Goal: Information Seeking & Learning: Compare options

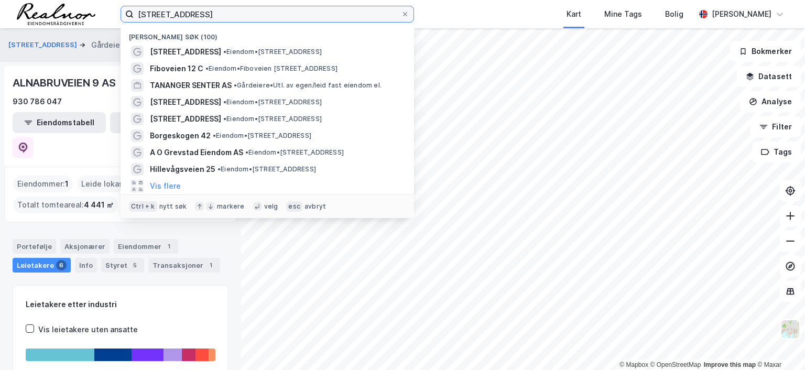
click at [212, 11] on input "[STREET_ADDRESS]" at bounding box center [267, 14] width 267 height 16
drag, startPoint x: 0, startPoint y: 0, endPoint x: 99, endPoint y: 9, distance: 99.0
click at [99, 9] on div "[STREET_ADDRESS] Nylige søk (100) [STREET_ADDRESS] • Eiendom • [STREET_ADDRESS]…" at bounding box center [402, 14] width 805 height 28
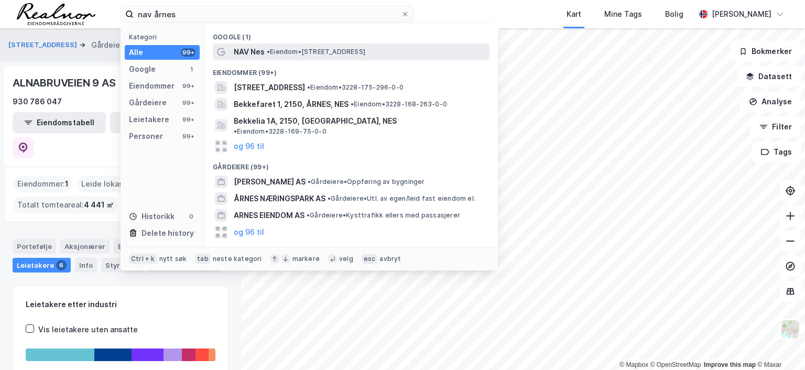
click at [340, 53] on span "• Eiendom • [STREET_ADDRESS]" at bounding box center [316, 52] width 99 height 8
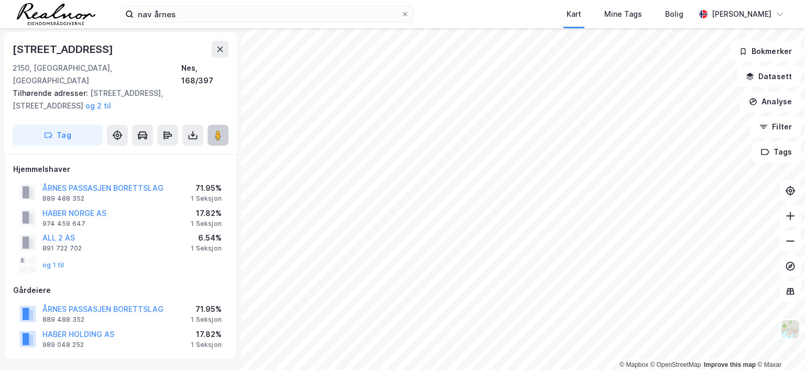
click at [215, 130] on image at bounding box center [218, 135] width 6 height 10
click at [105, 163] on div "Hjemmelshaver" at bounding box center [120, 169] width 215 height 13
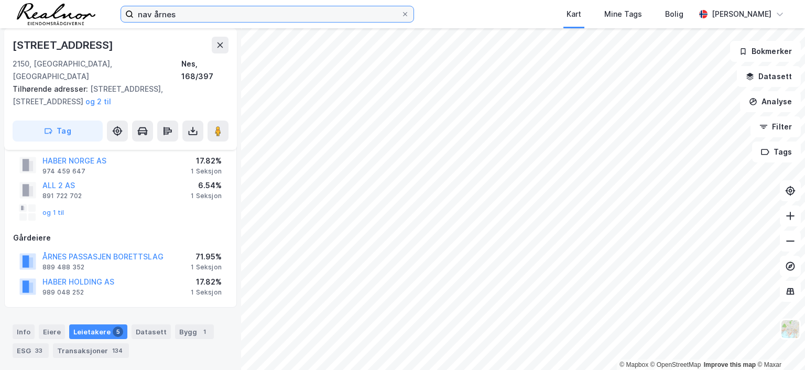
click at [184, 14] on input "nav årnes" at bounding box center [267, 14] width 267 height 16
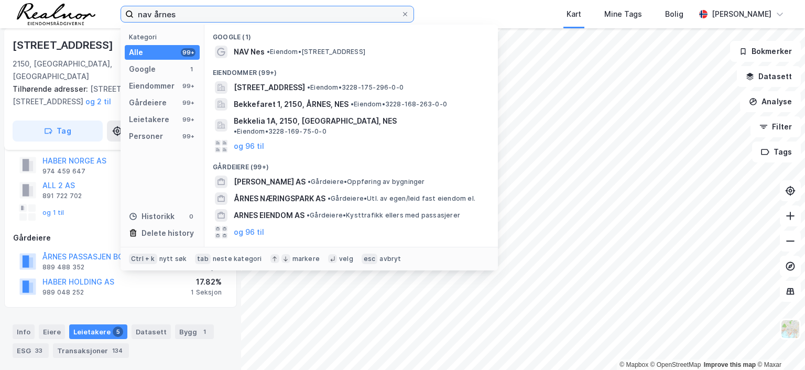
drag, startPoint x: 185, startPoint y: 14, endPoint x: 105, endPoint y: 10, distance: 79.8
click at [105, 10] on div "nav årnes Kategori Alle 99+ Google 1 Eiendommer 99+ Gårdeiere 99+ Leietakere 99…" at bounding box center [402, 14] width 805 height 28
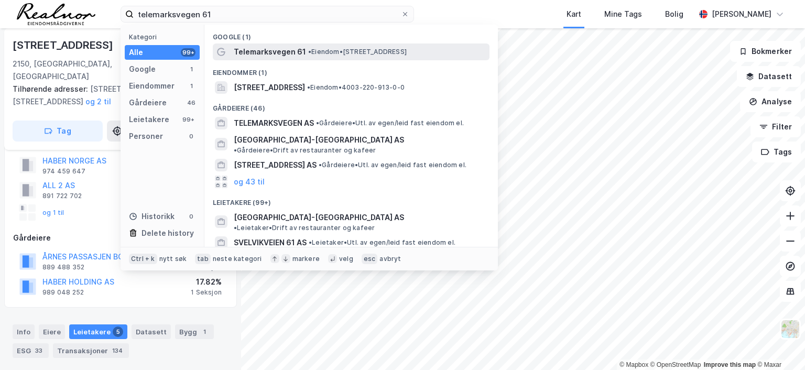
click at [312, 52] on span "• Eiendom • [STREET_ADDRESS]" at bounding box center [357, 52] width 99 height 8
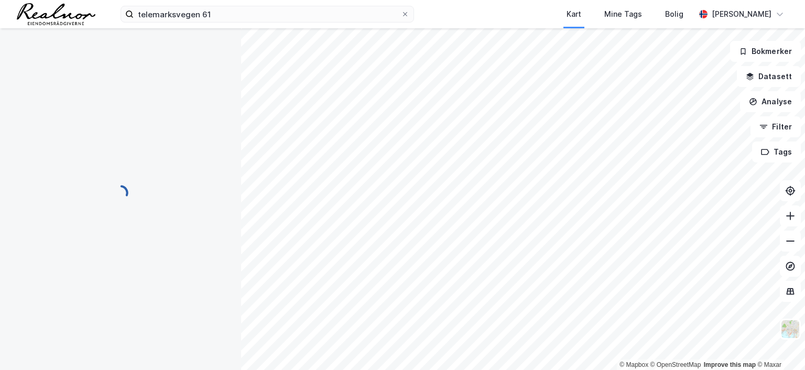
scroll to position [52, 0]
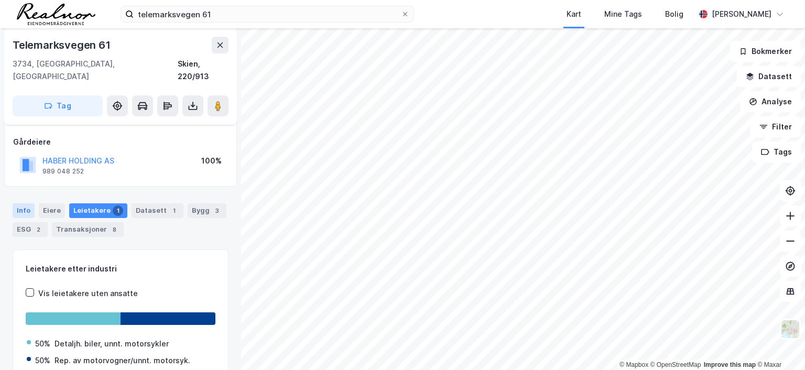
click at [26, 203] on div "Info" at bounding box center [24, 210] width 22 height 15
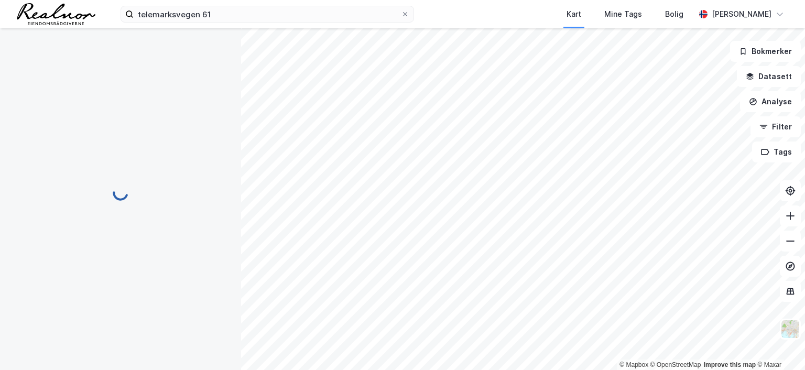
scroll to position [52, 0]
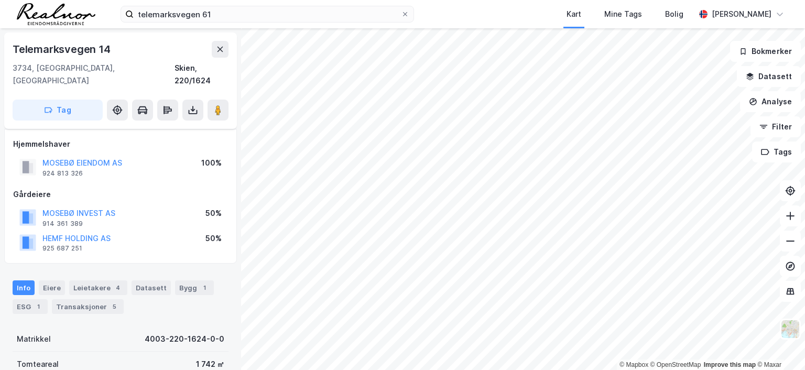
scroll to position [52, 0]
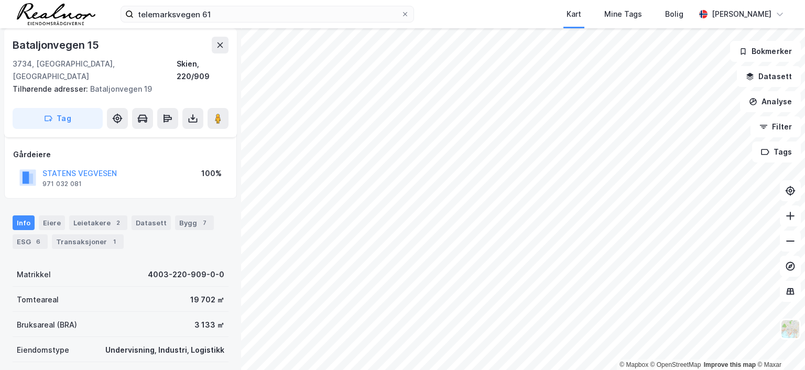
scroll to position [52, 0]
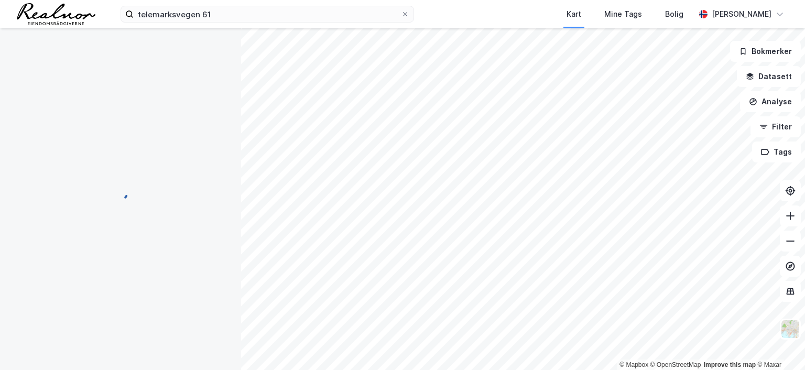
scroll to position [52, 0]
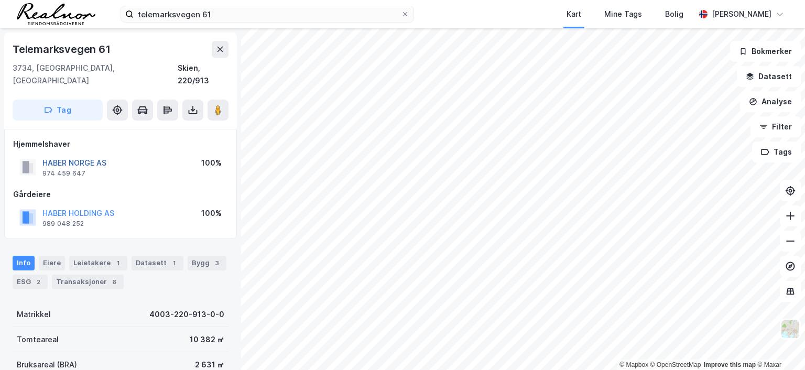
click at [0, 0] on button "HABER NORGE AS" at bounding box center [0, 0] width 0 height 0
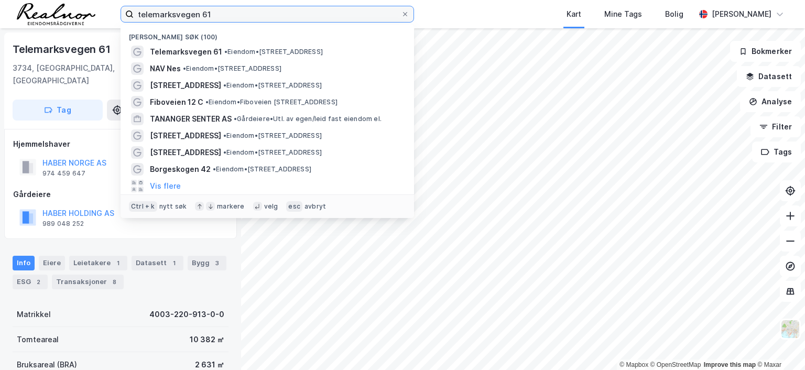
drag, startPoint x: 220, startPoint y: 13, endPoint x: 84, endPoint y: 4, distance: 136.6
click at [84, 4] on div "telemarksvegen 61 Nylige søk (100) Telemarksvegen 61 • Eiendom • Telemarksvegen…" at bounding box center [402, 14] width 805 height 28
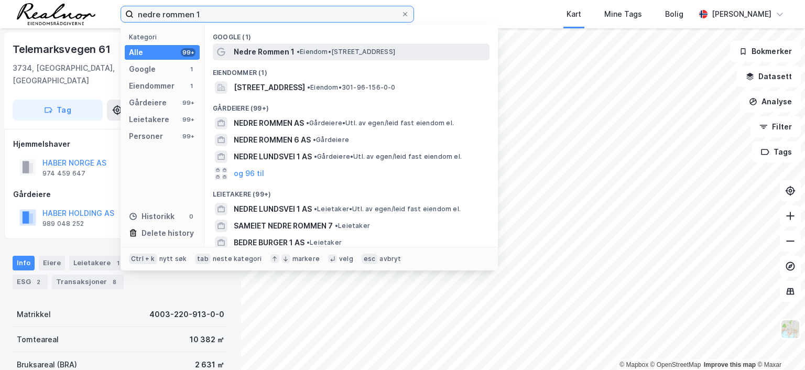
type input "nedre rommen 1"
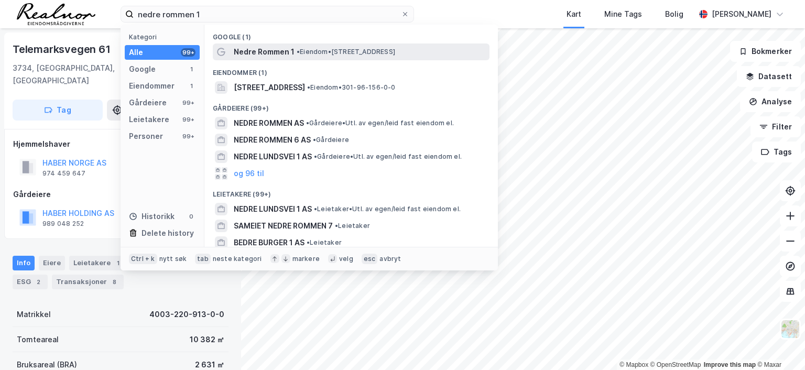
click at [274, 52] on span "Nedre Rommen 1" at bounding box center [264, 52] width 61 height 13
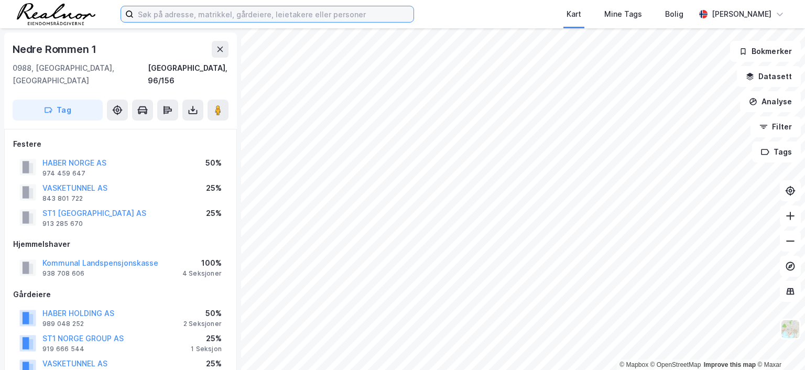
click at [237, 13] on input at bounding box center [274, 14] width 280 height 16
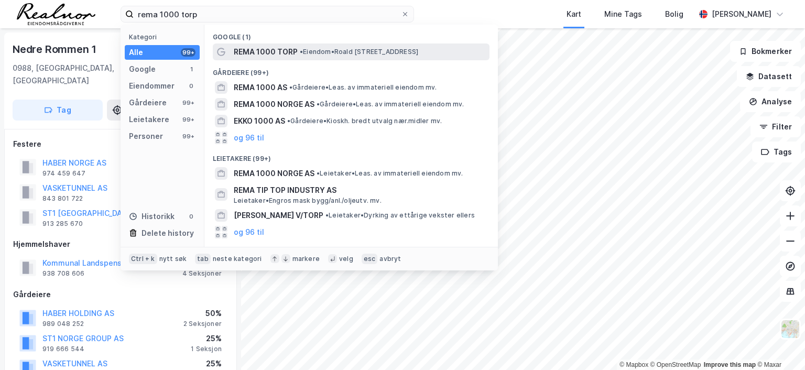
click at [258, 53] on span "REMA 1000 TORP" at bounding box center [266, 52] width 64 height 13
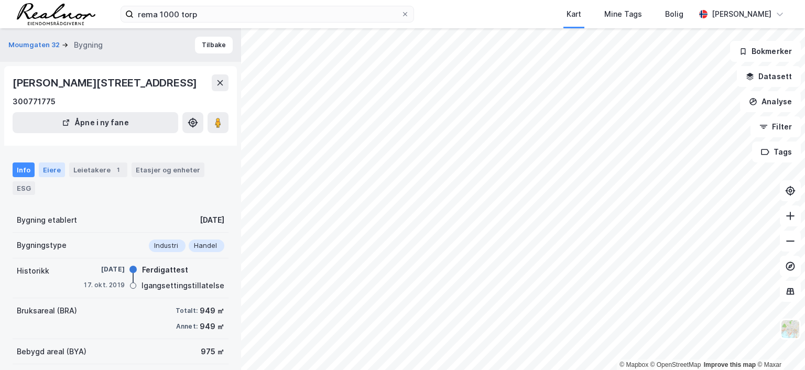
click at [45, 177] on div "Eiere" at bounding box center [52, 170] width 26 height 15
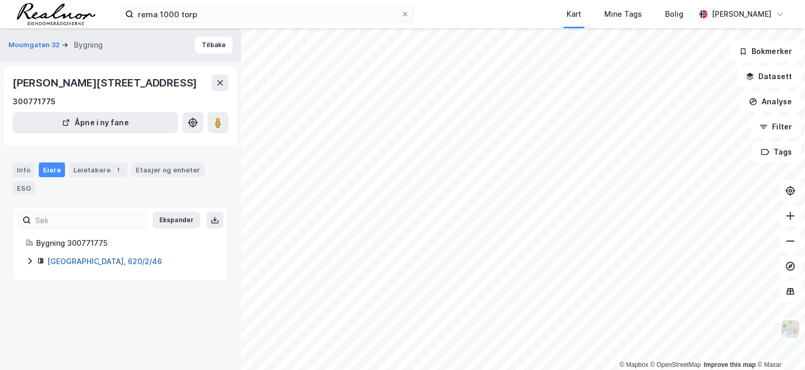
click at [103, 266] on link "[GEOGRAPHIC_DATA], 620/2/46" at bounding box center [104, 261] width 115 height 9
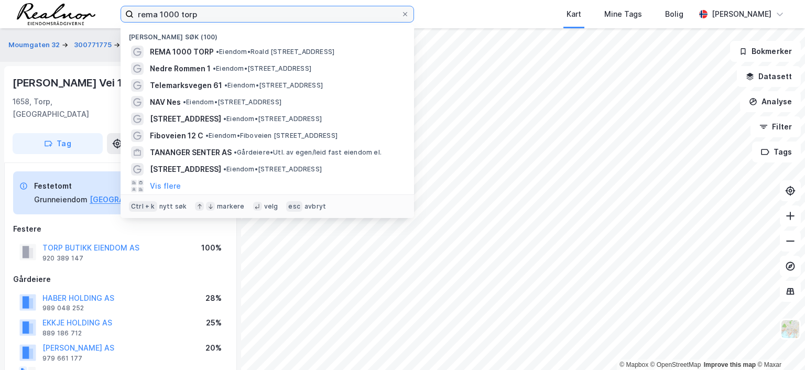
click at [214, 20] on input "rema 1000 torp" at bounding box center [267, 14] width 267 height 16
drag, startPoint x: 212, startPoint y: 18, endPoint x: -25, endPoint y: -9, distance: 238.5
click at [0, 0] on html "rema 1000 torp Nylige søk (100) REMA 1000 TORP • Eiendom • [PERSON_NAME][STREET…" at bounding box center [402, 185] width 805 height 370
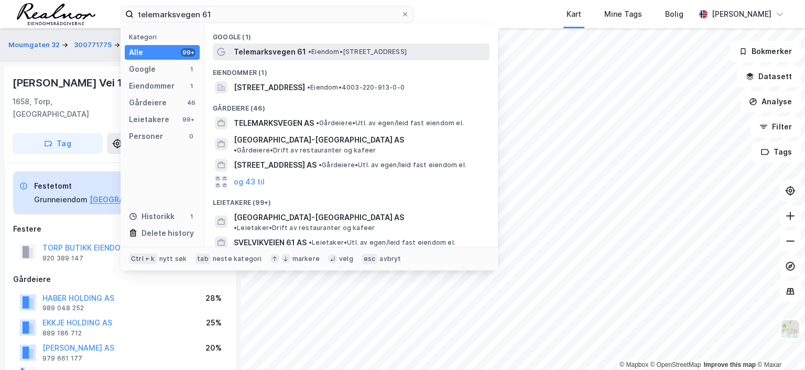
click at [273, 49] on span "Telemarksvegen 61" at bounding box center [270, 52] width 72 height 13
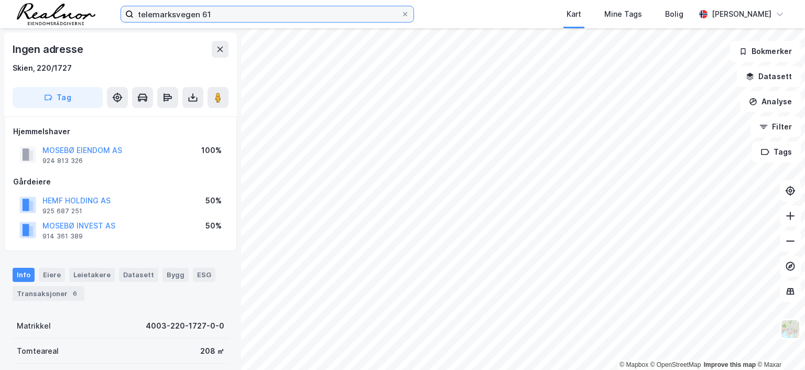
click at [225, 10] on input "telemarksvegen 61" at bounding box center [267, 14] width 267 height 16
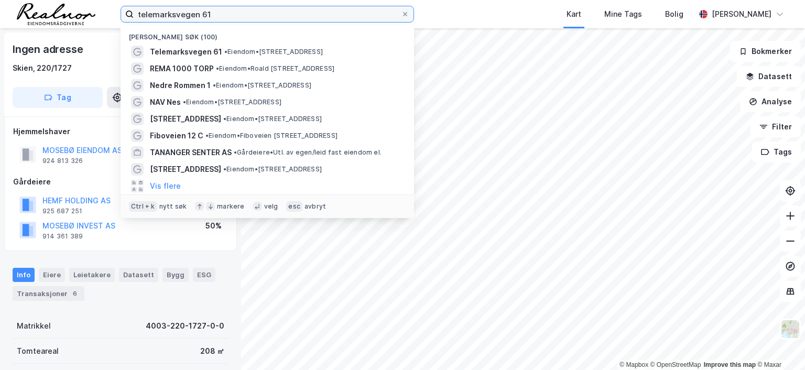
drag, startPoint x: 224, startPoint y: 12, endPoint x: 55, endPoint y: 10, distance: 169.9
click at [55, 10] on div "telemarksvegen 61 Nylige søk (100) Telemarksvegen 61 • Eiendom • [STREET_ADDRES…" at bounding box center [402, 14] width 805 height 28
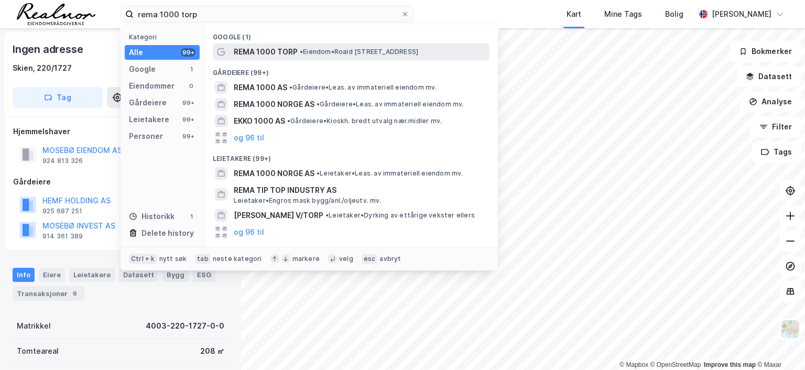
click at [294, 50] on span "REMA 1000 TORP" at bounding box center [266, 52] width 64 height 13
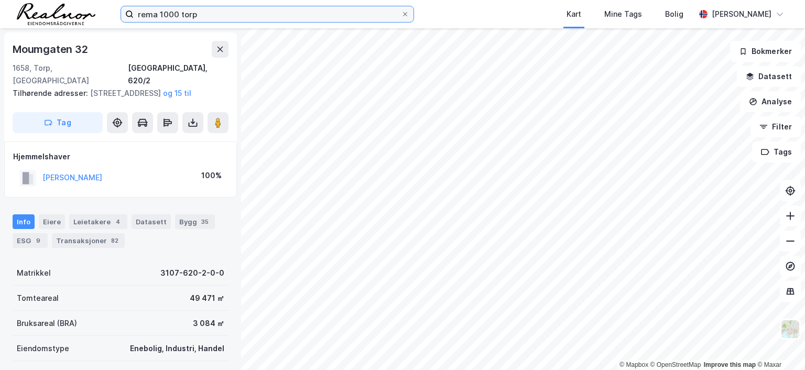
click at [221, 17] on input "rema 1000 torp" at bounding box center [267, 14] width 267 height 16
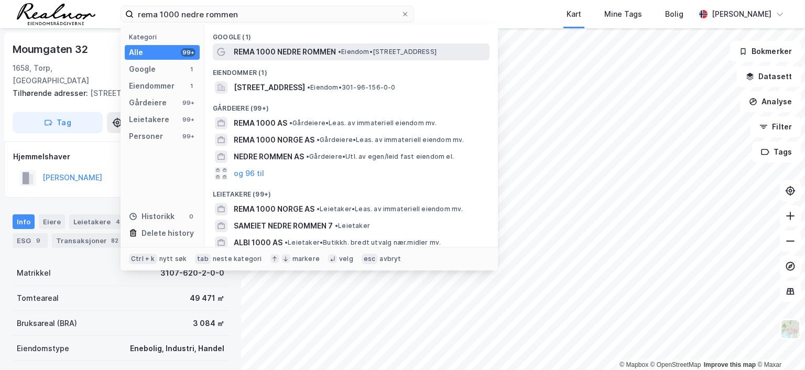
click at [318, 48] on span "REMA 1000 NEDRE ROMMEN" at bounding box center [285, 52] width 102 height 13
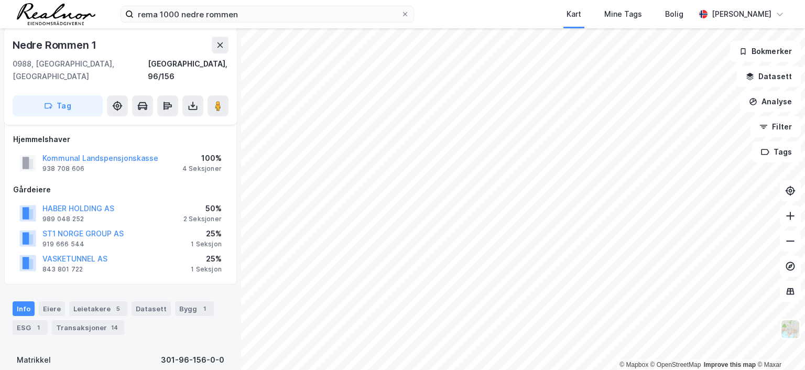
scroll to position [157, 0]
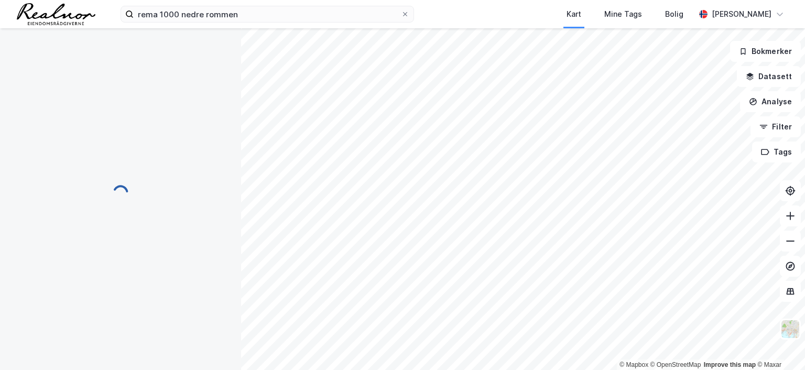
scroll to position [157, 0]
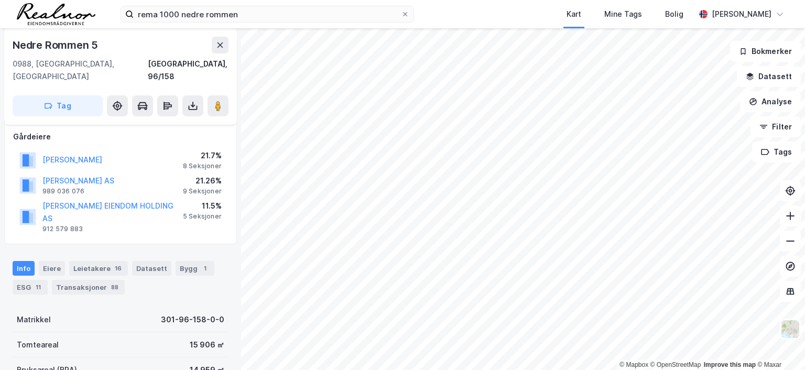
scroll to position [105, 0]
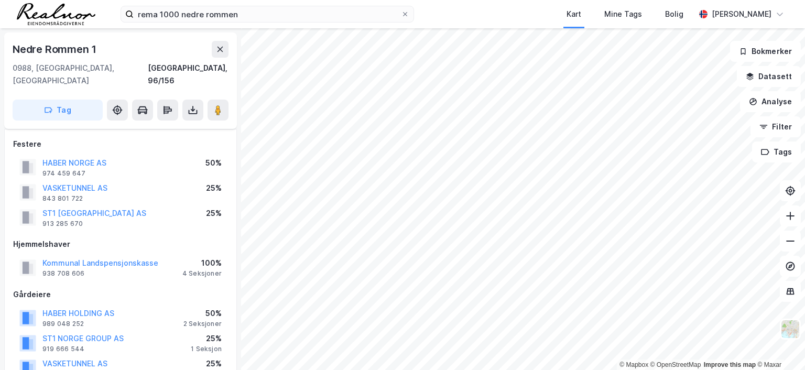
scroll to position [105, 0]
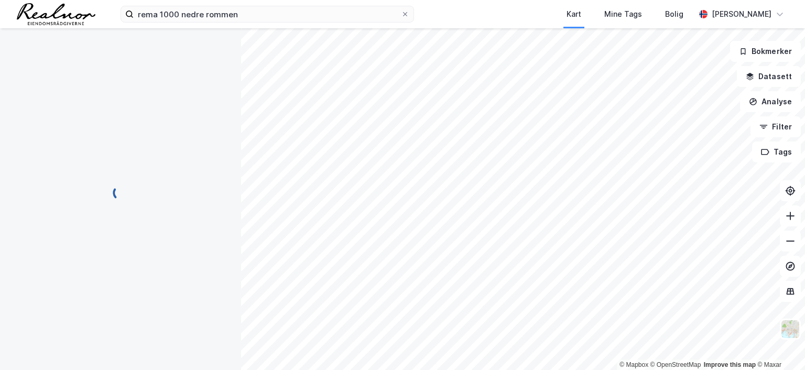
scroll to position [105, 0]
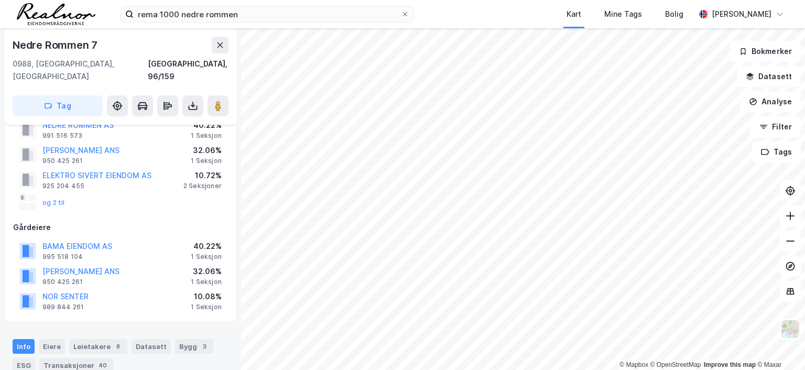
scroll to position [52, 0]
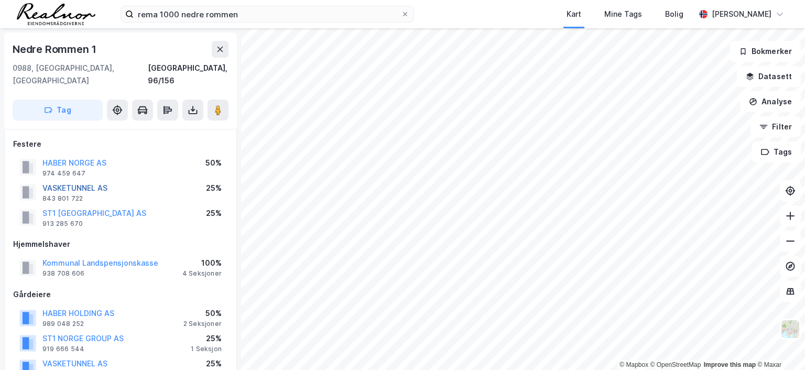
click at [0, 0] on button "VASKETUNNEL AS" at bounding box center [0, 0] width 0 height 0
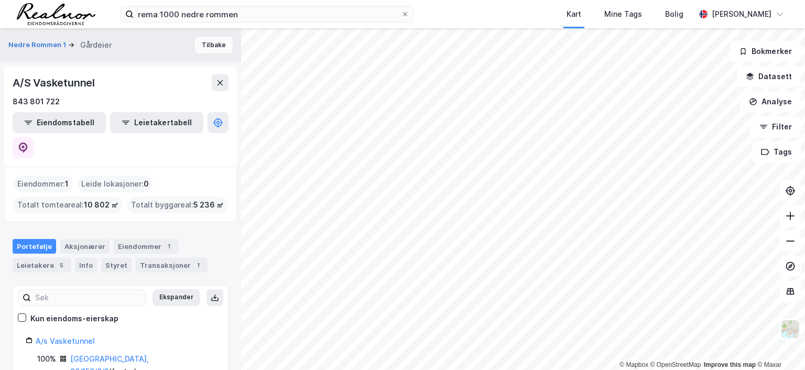
click at [205, 44] on button "Tilbake" at bounding box center [214, 45] width 38 height 17
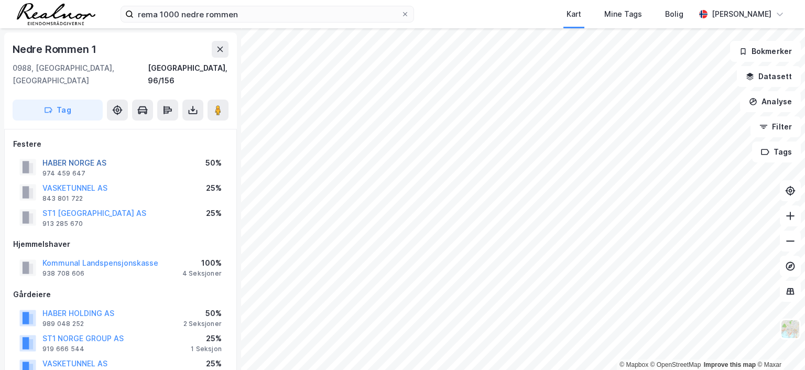
click at [0, 0] on button "HABER NORGE AS" at bounding box center [0, 0] width 0 height 0
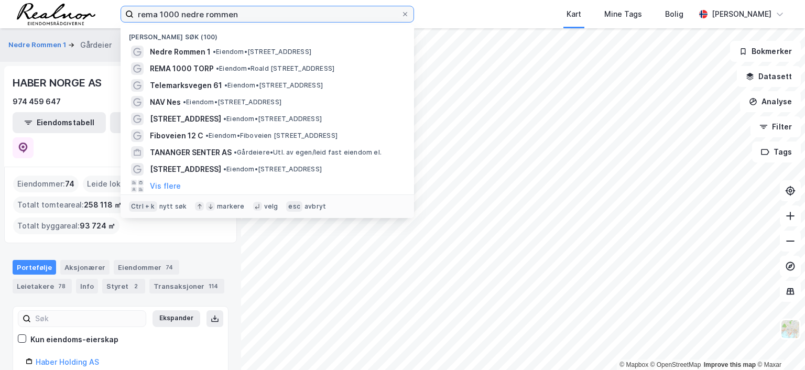
drag, startPoint x: 181, startPoint y: 14, endPoint x: 325, endPoint y: 22, distance: 143.3
click at [325, 22] on label "rema 1000 nedre rommen" at bounding box center [268, 14] width 294 height 17
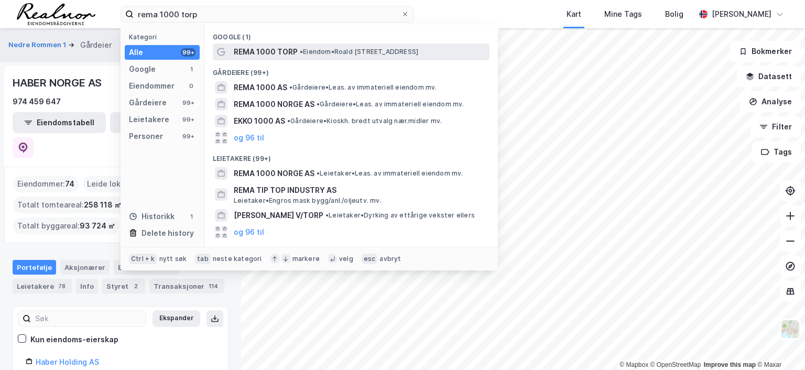
click at [319, 49] on span "• Eiendom • [PERSON_NAME][STREET_ADDRESS]" at bounding box center [359, 52] width 118 height 8
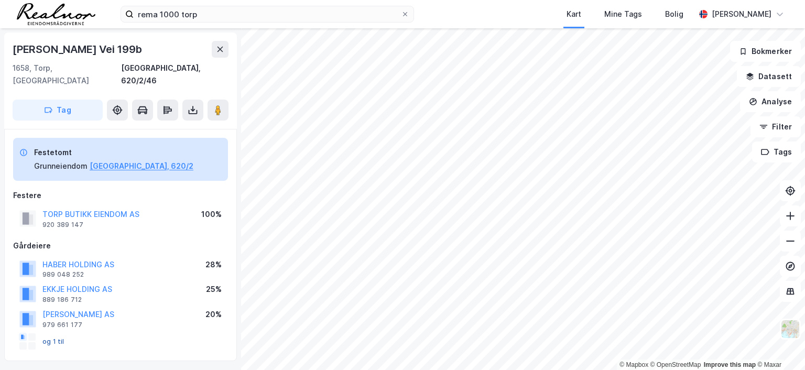
click at [0, 0] on button "og 1 til" at bounding box center [0, 0] width 0 height 0
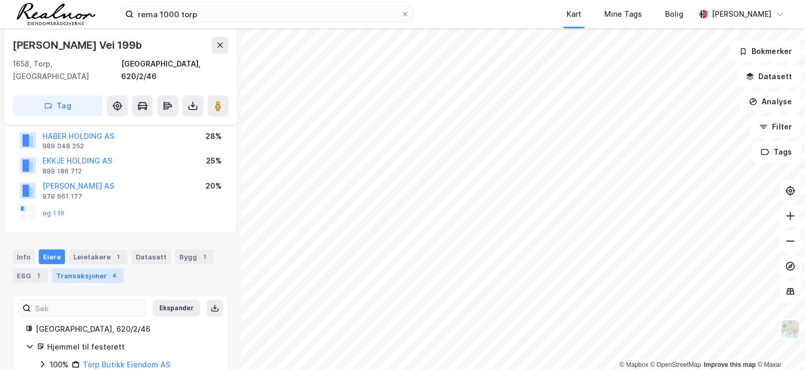
scroll to position [76, 0]
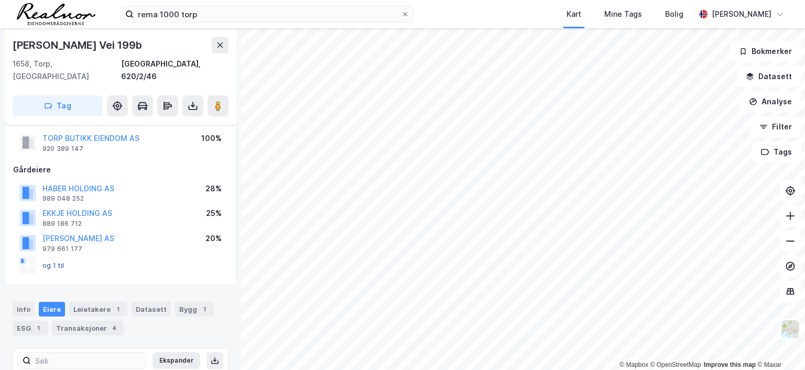
click at [0, 0] on button "og 1 til" at bounding box center [0, 0] width 0 height 0
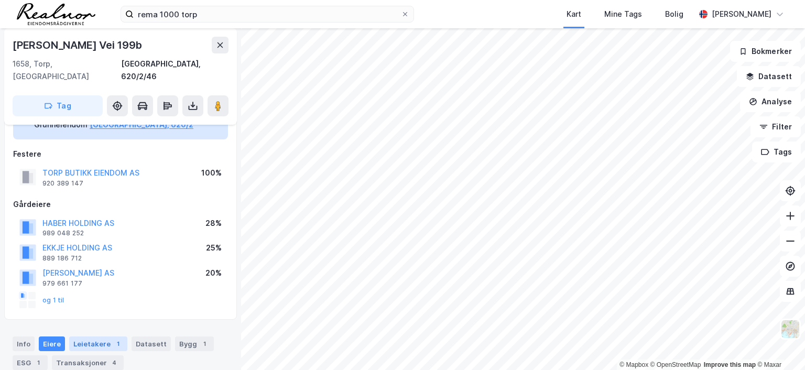
scroll to position [38, 0]
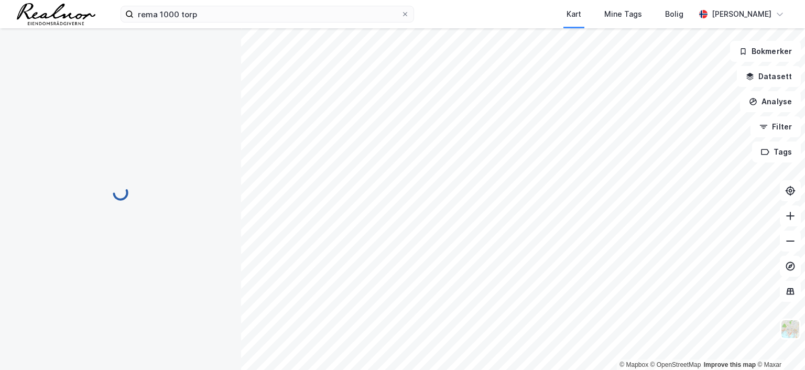
scroll to position [38, 0]
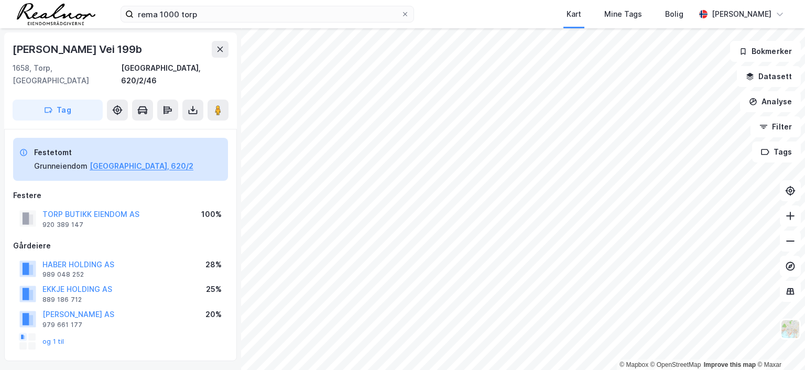
scroll to position [38, 0]
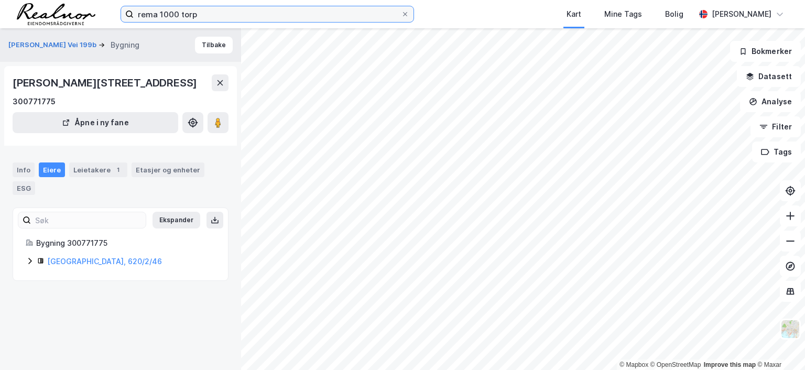
click at [202, 11] on input "rema 1000 torp" at bounding box center [267, 14] width 267 height 16
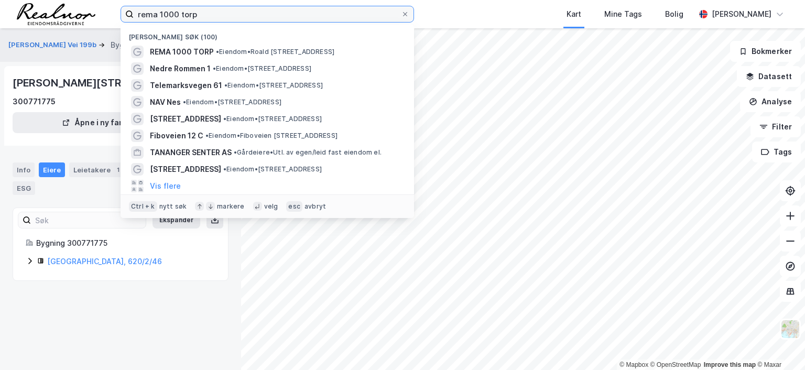
drag, startPoint x: 202, startPoint y: 13, endPoint x: 103, endPoint y: 4, distance: 100.1
click at [103, 4] on div "rema 1000 torp Nylige søk (100) REMA 1000 TORP • Eiendom • [PERSON_NAME][STREET…" at bounding box center [402, 14] width 805 height 28
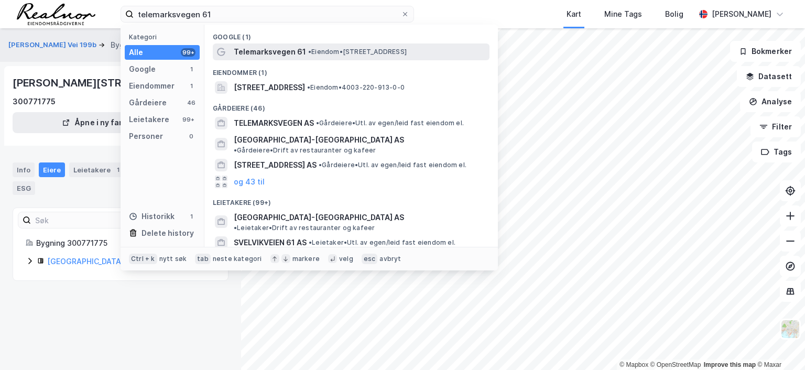
click at [323, 51] on span "• Eiendom • [STREET_ADDRESS]" at bounding box center [357, 52] width 99 height 8
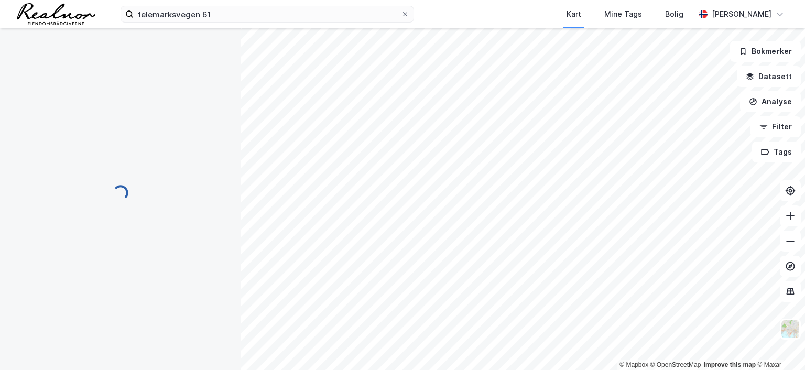
scroll to position [6, 0]
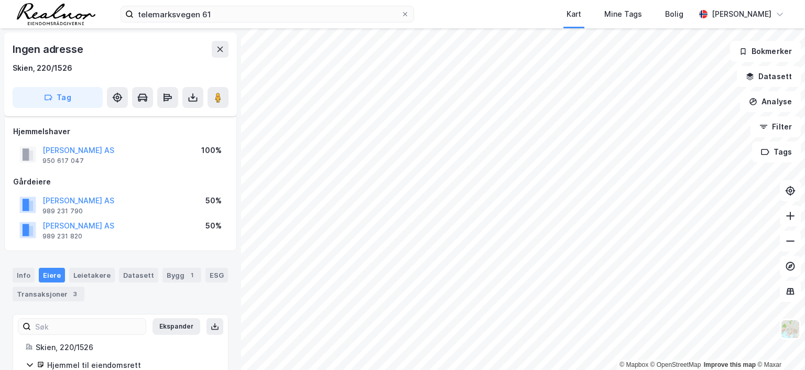
scroll to position [6, 0]
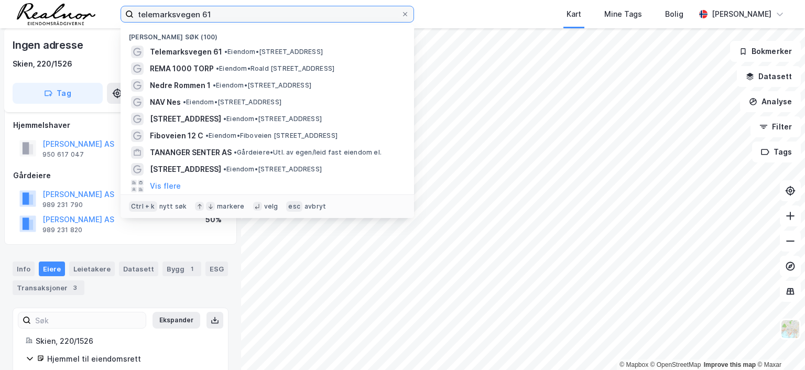
drag, startPoint x: 216, startPoint y: 13, endPoint x: 77, endPoint y: 8, distance: 139.0
click at [77, 8] on div "telemarksvegen 61 Nylige søk (100) Telemarksvegen 61 • Eiendom • [STREET_ADDRES…" at bounding box center [402, 14] width 805 height 28
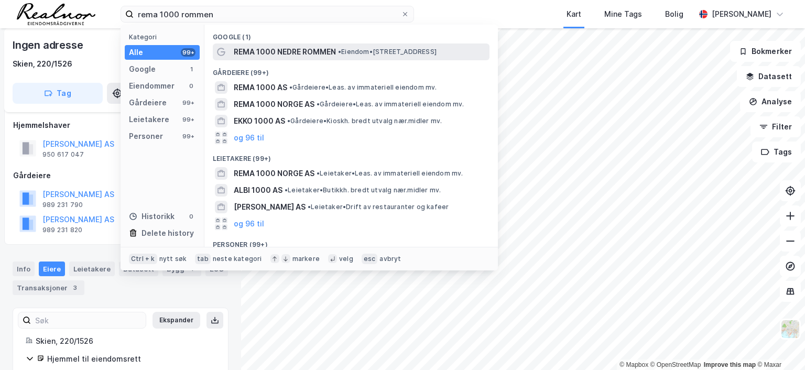
click at [321, 54] on span "REMA 1000 NEDRE ROMMEN" at bounding box center [285, 52] width 102 height 13
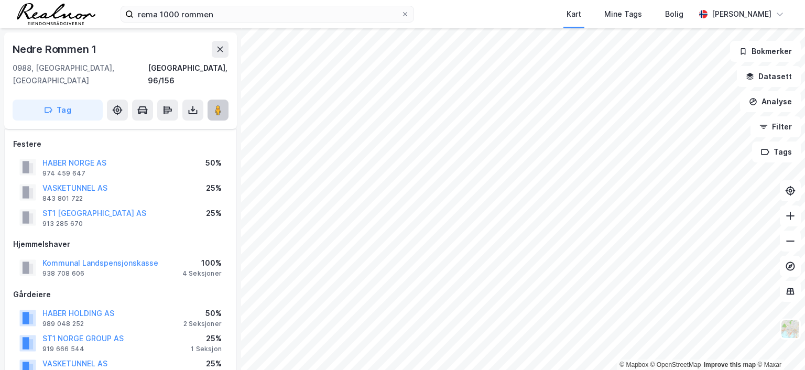
click at [214, 105] on icon at bounding box center [218, 110] width 10 height 10
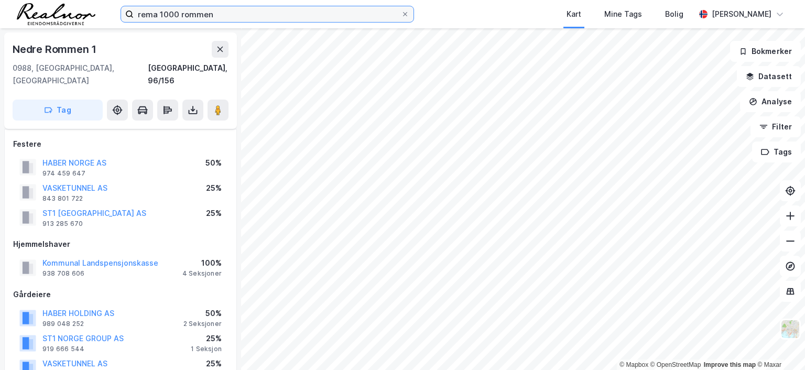
click at [223, 16] on input "rema 1000 rommen" at bounding box center [267, 14] width 267 height 16
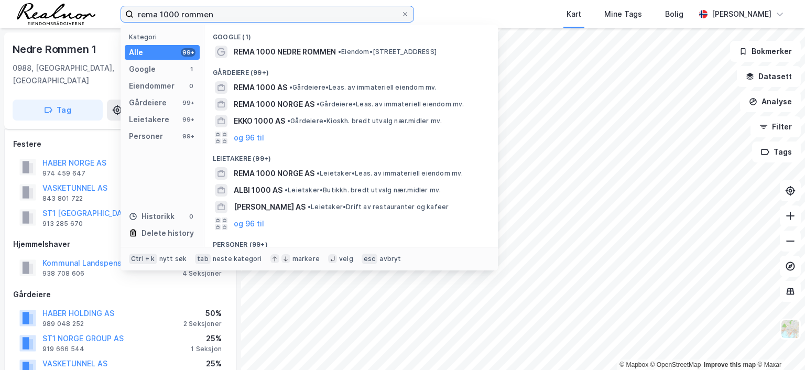
drag, startPoint x: 224, startPoint y: 15, endPoint x: 86, endPoint y: 6, distance: 138.7
click at [86, 6] on div "rema 1000 rommen Kategori Alle 99+ Google 1 Eiendommer 0 Gårdeiere 99+ Leietake…" at bounding box center [402, 14] width 805 height 28
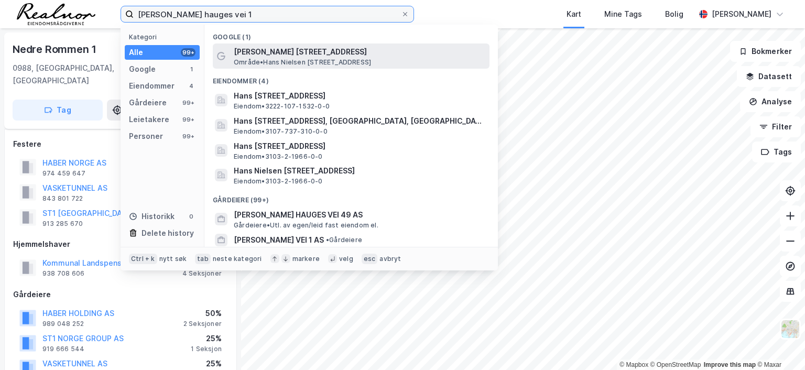
type input "[PERSON_NAME] hauges vei 1"
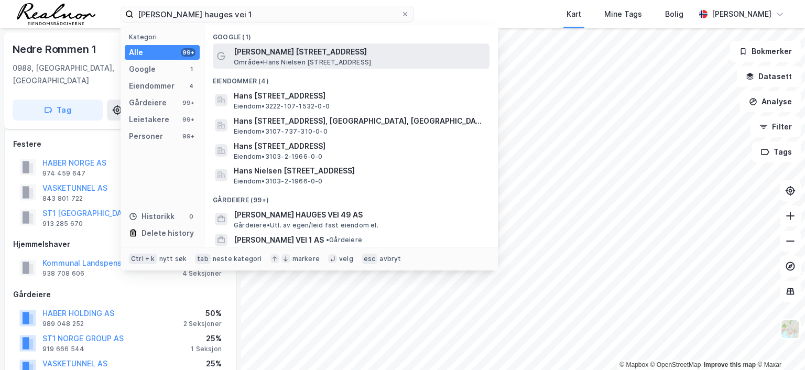
click at [281, 49] on span "[PERSON_NAME] [STREET_ADDRESS]" at bounding box center [360, 52] width 252 height 13
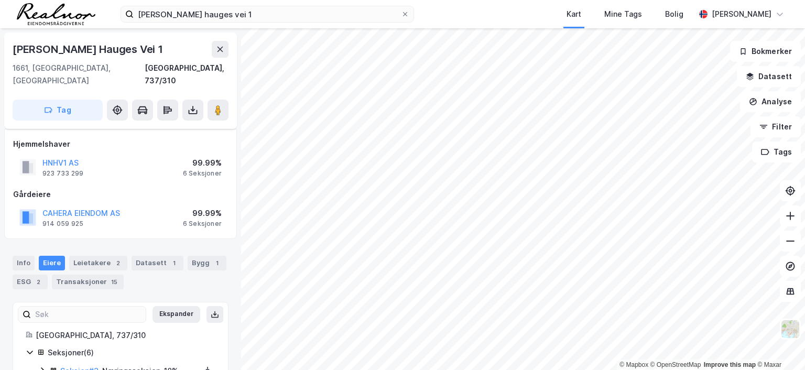
scroll to position [6, 0]
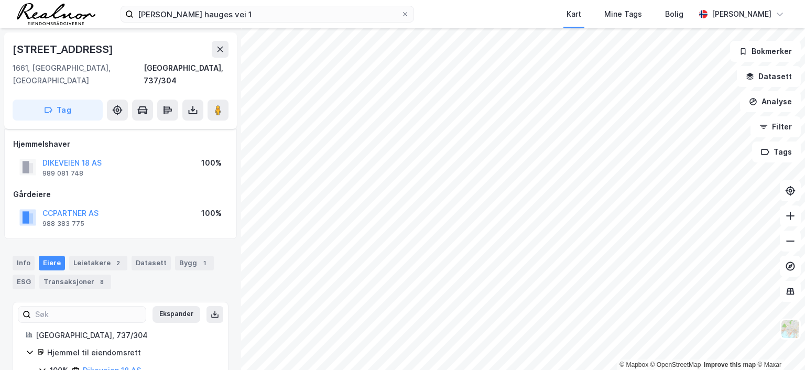
scroll to position [6, 0]
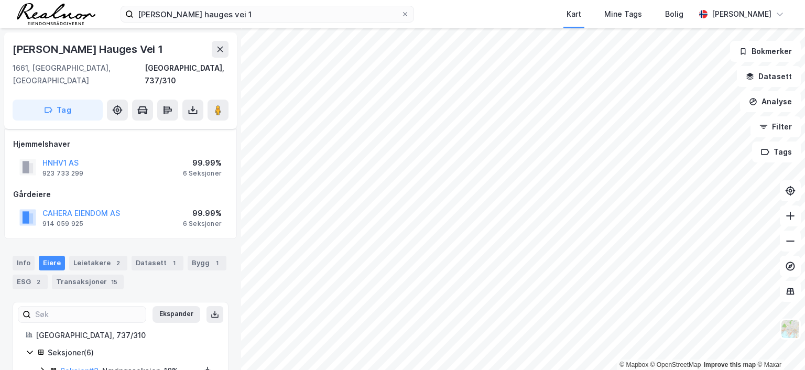
scroll to position [6, 0]
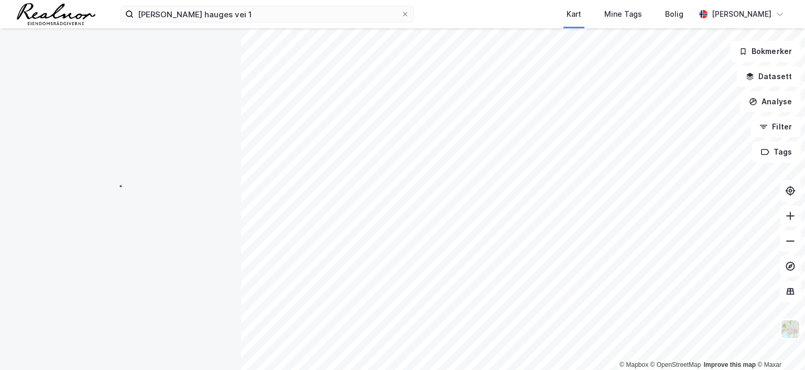
scroll to position [6, 0]
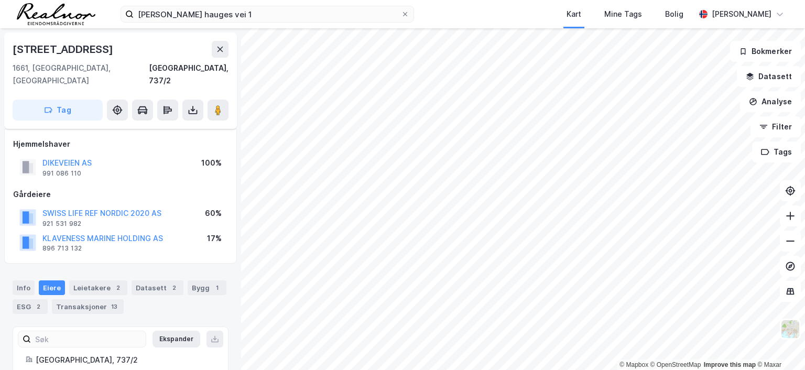
scroll to position [6, 0]
